Goal: Task Accomplishment & Management: Manage account settings

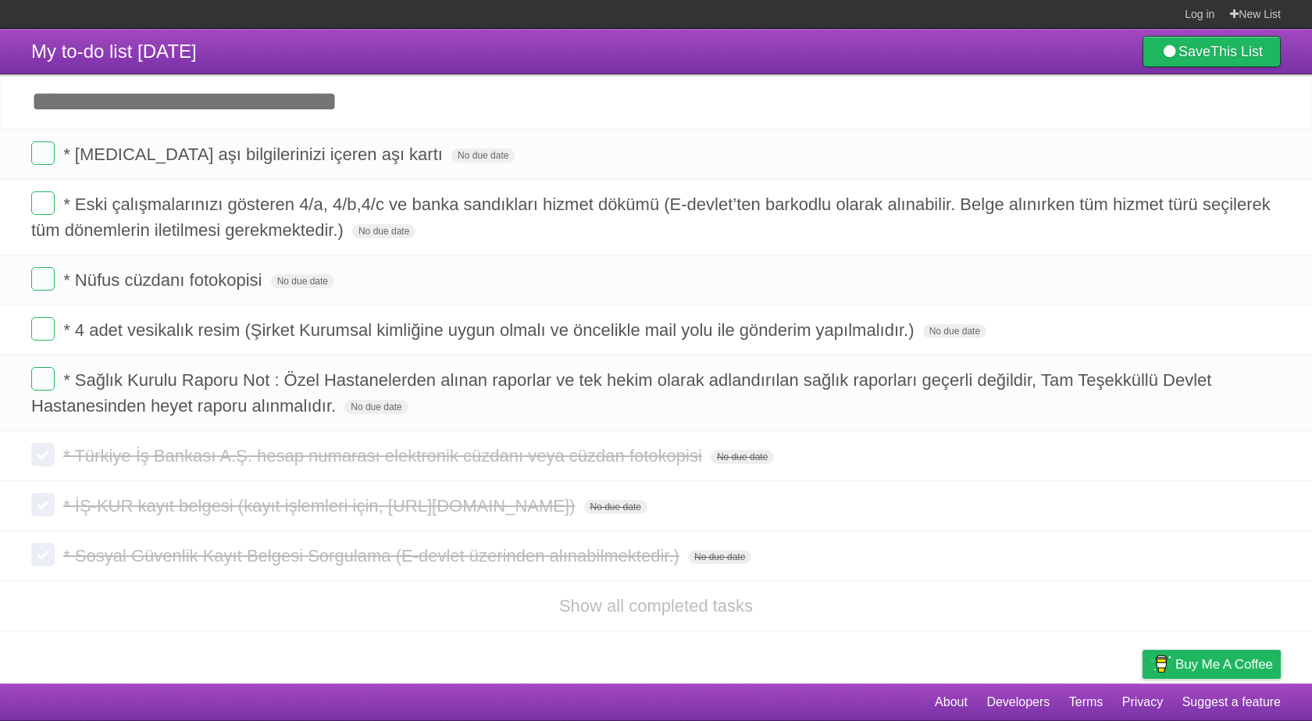
click at [687, 46] on header "My to-do list [DATE] Save This List" at bounding box center [656, 51] width 1312 height 45
click at [50, 332] on label at bounding box center [42, 328] width 23 height 23
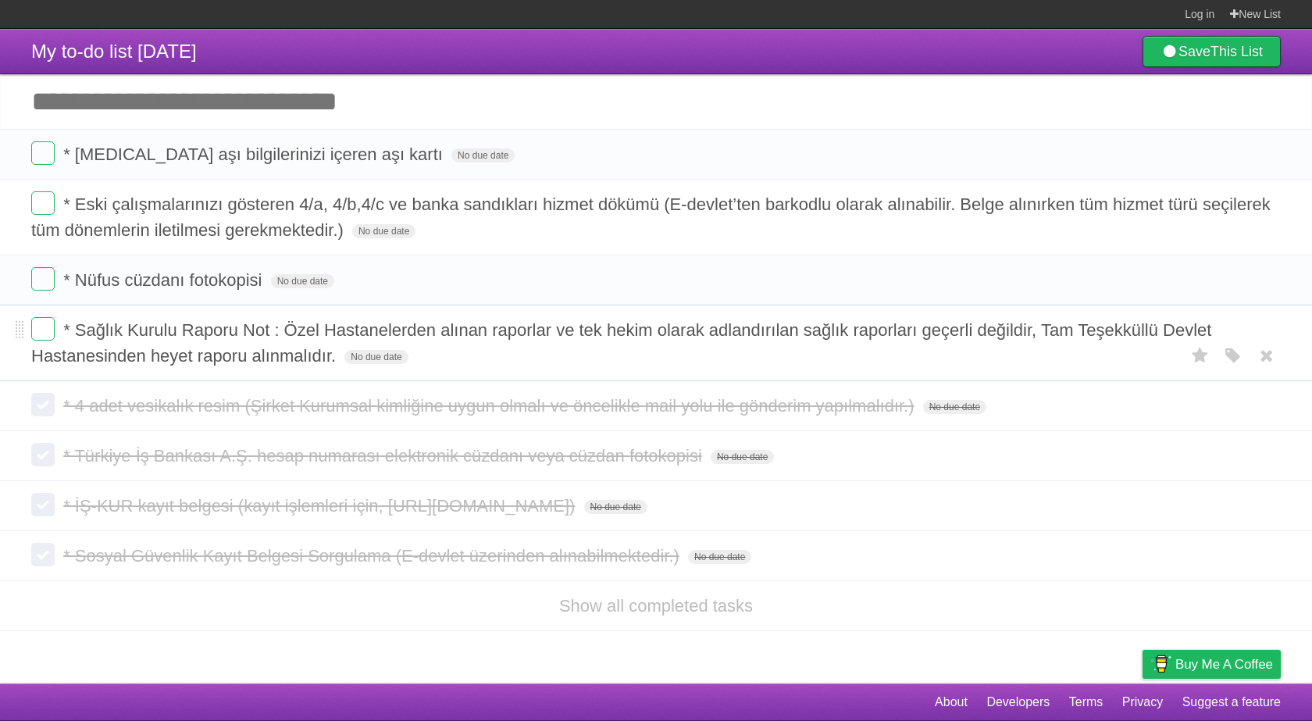
click at [60, 333] on form "* Sağlık Kurulu Raporu Not : Özel Hastanelerden alınan raporlar ve tek hekim ol…" at bounding box center [655, 343] width 1249 height 52
click at [48, 334] on label at bounding box center [42, 328] width 23 height 23
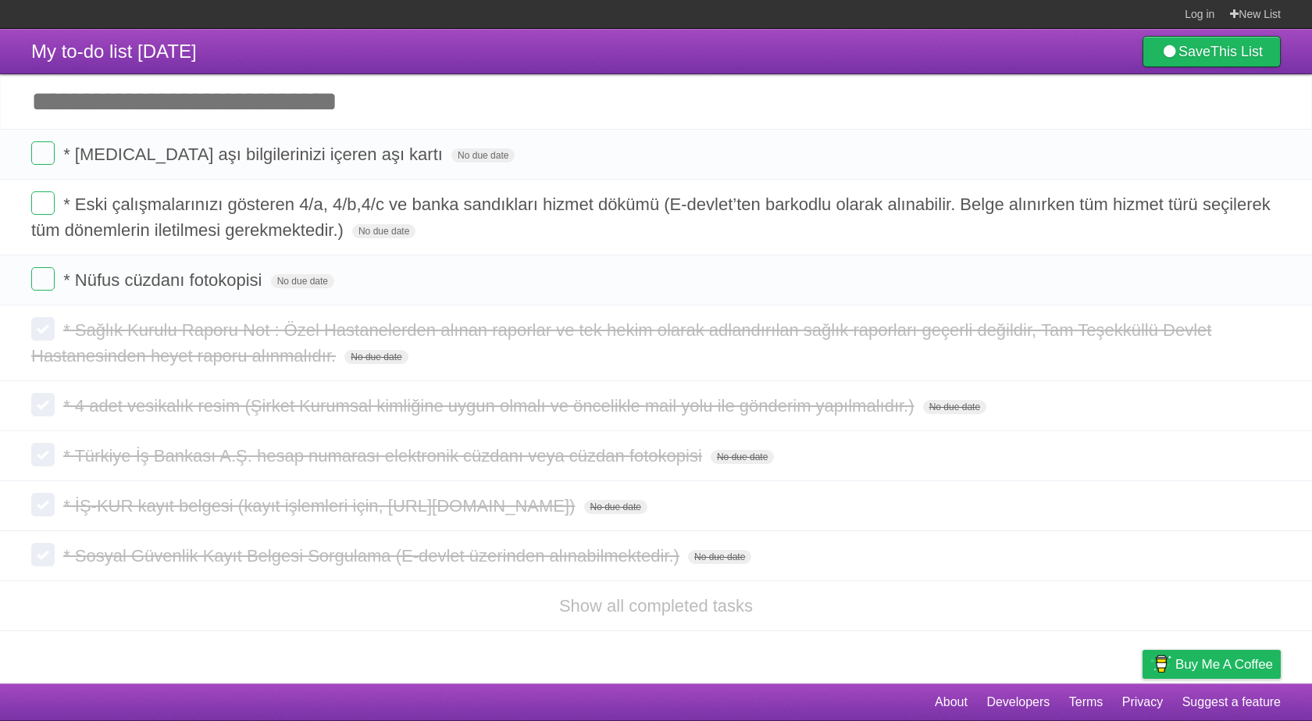
click at [767, 66] on header "My to-do list [DATE] Save This List" at bounding box center [656, 51] width 1312 height 45
click at [54, 205] on label at bounding box center [42, 202] width 23 height 23
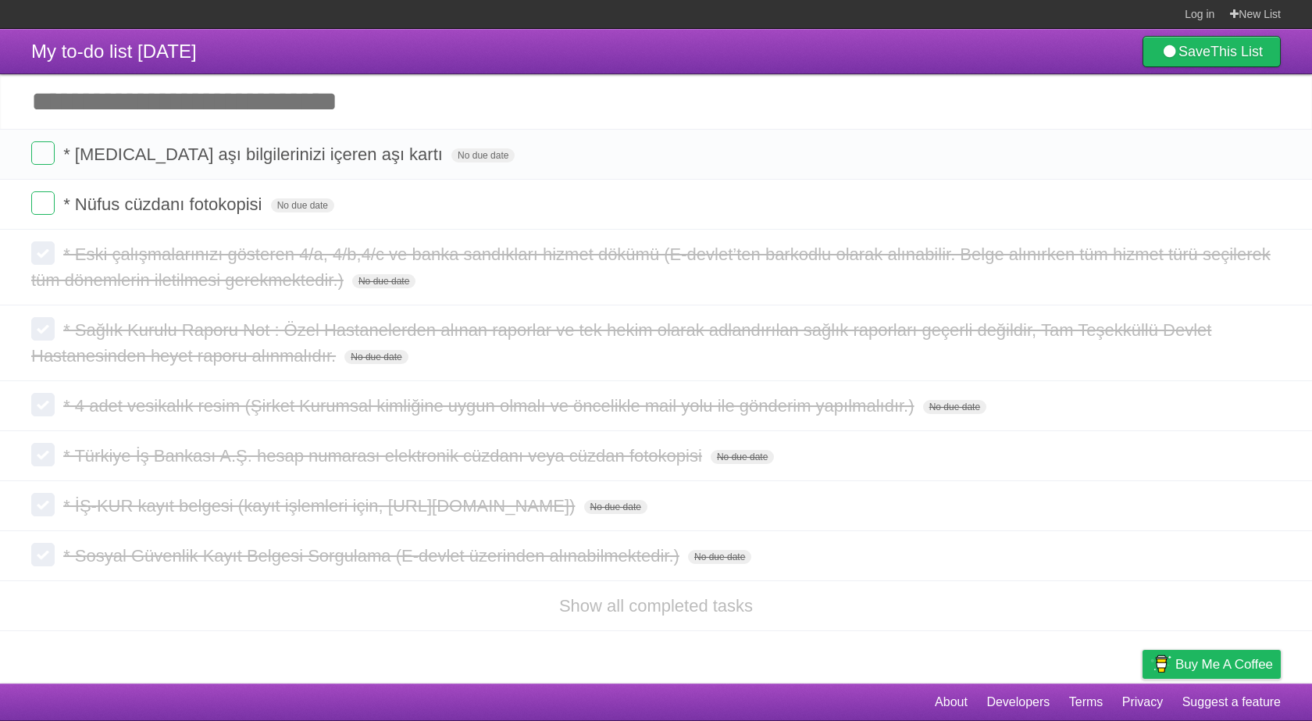
click at [1028, 77] on input "Add another task" at bounding box center [656, 101] width 1312 height 55
click at [1026, 62] on header "My to-do list [DATE] Save This List" at bounding box center [656, 51] width 1312 height 45
click at [1025, 77] on input "Add another task" at bounding box center [656, 101] width 1312 height 55
click at [629, 91] on input "Add another task" at bounding box center [656, 101] width 1312 height 55
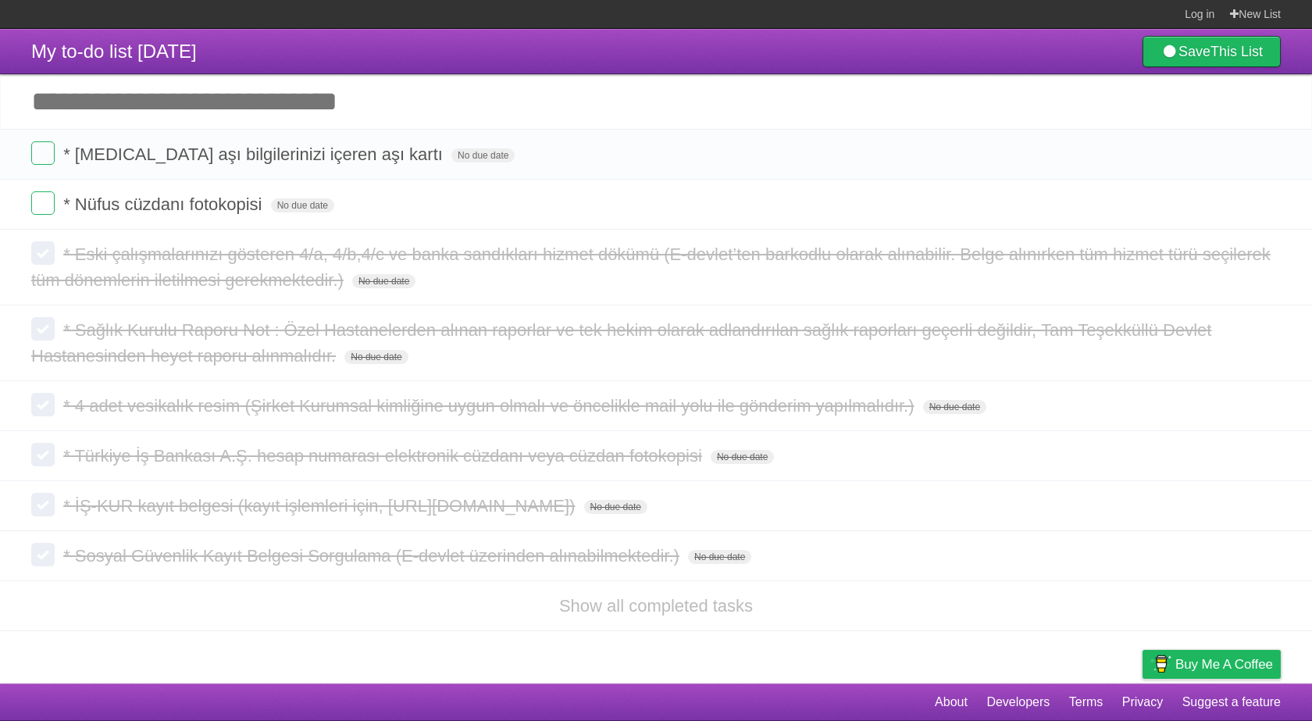
click at [750, 43] on header "My to-do list [DATE] Save This List" at bounding box center [656, 51] width 1312 height 45
click at [769, 79] on input "Add another task" at bounding box center [656, 101] width 1312 height 55
click at [777, 69] on header "My to-do list [DATE] Save This List" at bounding box center [656, 51] width 1312 height 45
click at [832, 65] on header "My to-do list [DATE] Save This List" at bounding box center [656, 51] width 1312 height 45
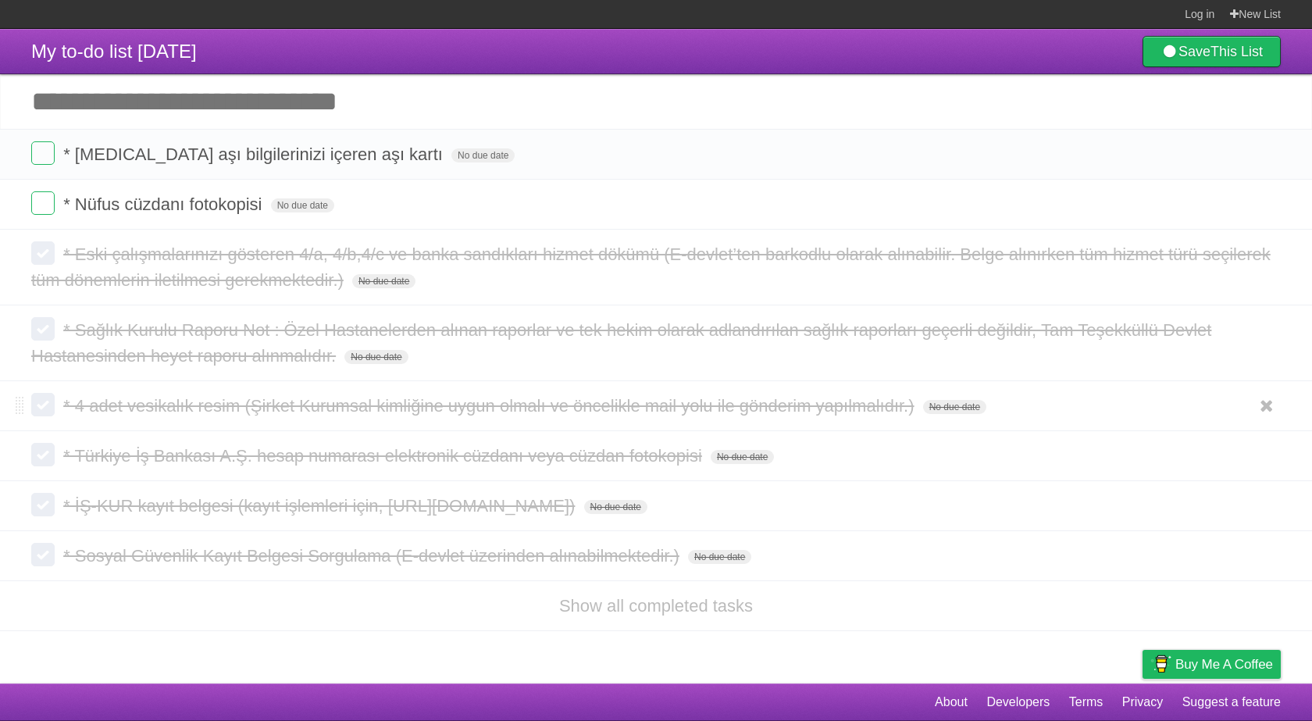
click at [42, 418] on form "* 4 adet vesikalık resim (Şirket Kurumsal kimliğine uygun olmalı ve öncelikle m…" at bounding box center [655, 406] width 1249 height 26
click at [42, 414] on label at bounding box center [42, 404] width 23 height 23
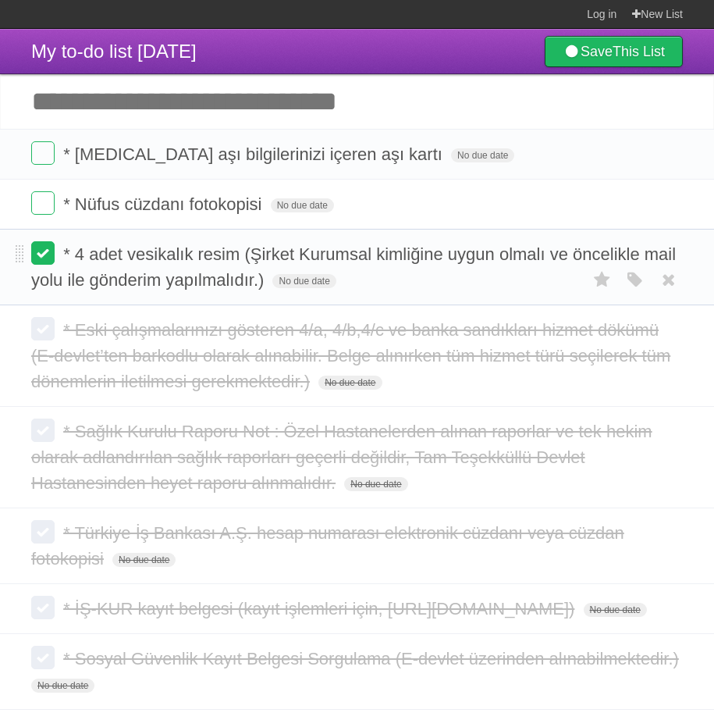
click at [34, 254] on label at bounding box center [42, 252] width 23 height 23
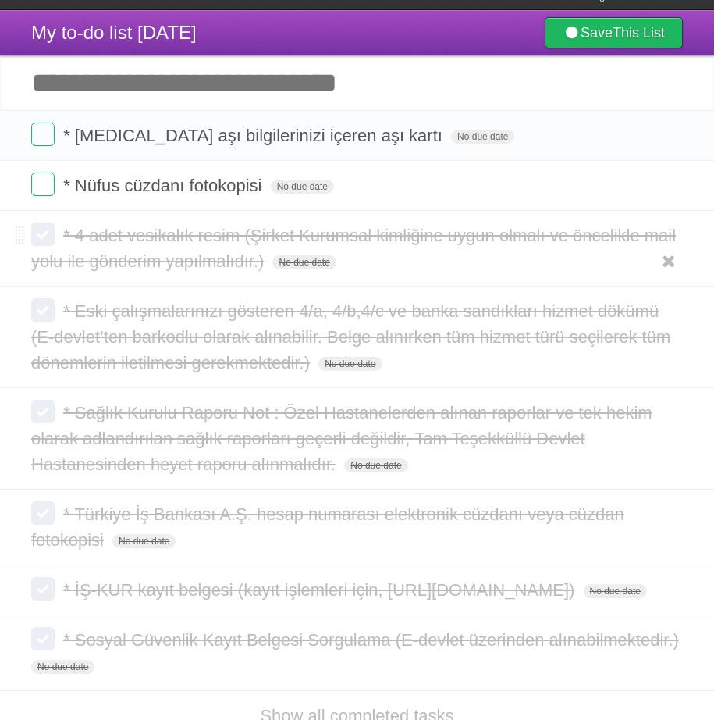
scroll to position [120, 0]
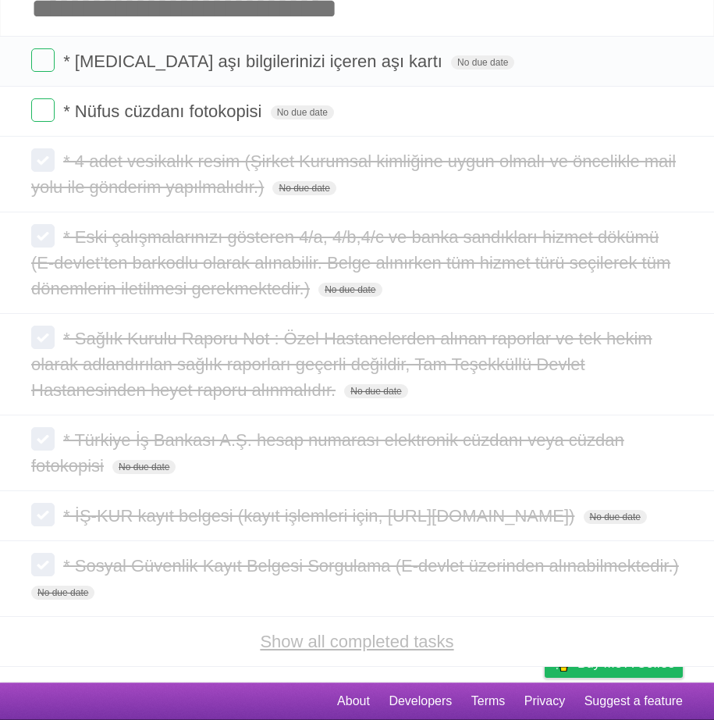
click at [386, 645] on link "Show all completed tasks" at bounding box center [357, 642] width 194 height 20
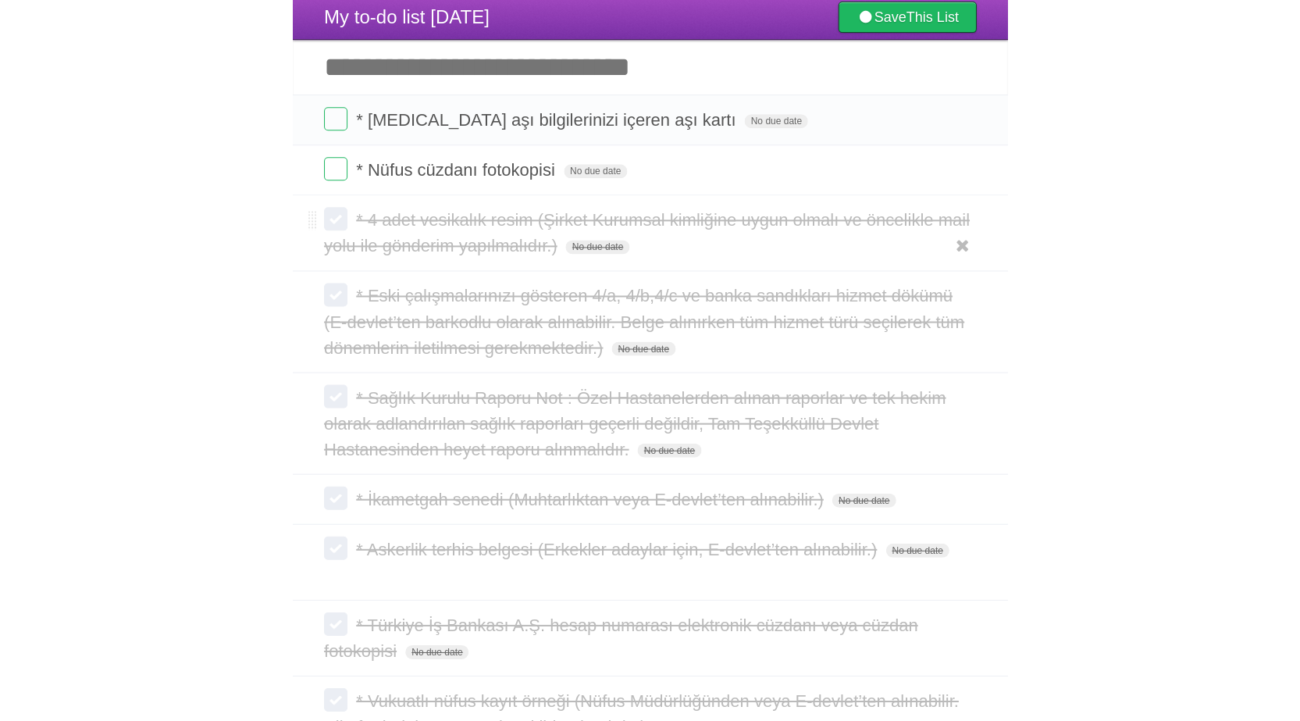
scroll to position [0, 0]
